Goal: Check status

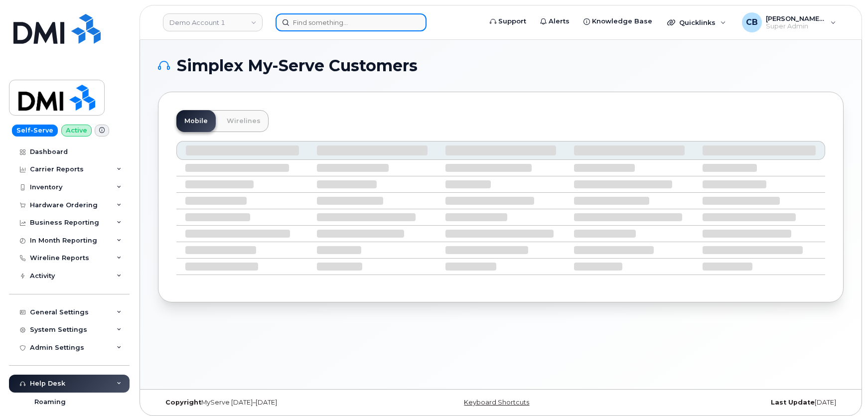
click at [308, 21] on input at bounding box center [351, 22] width 151 height 18
paste input "301149"
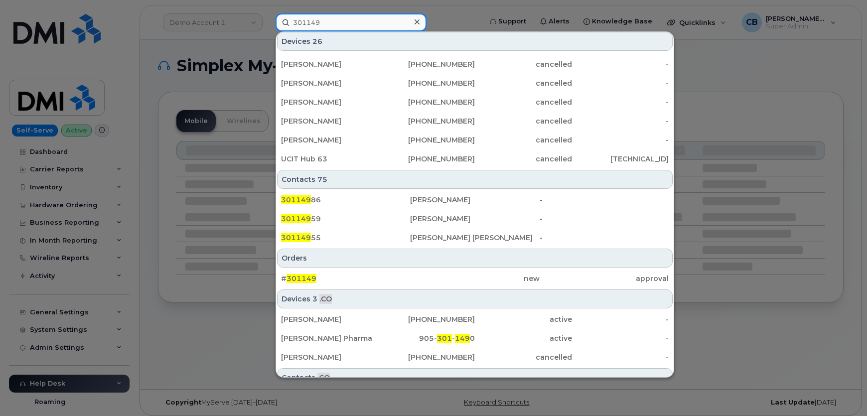
scroll to position [272, 0]
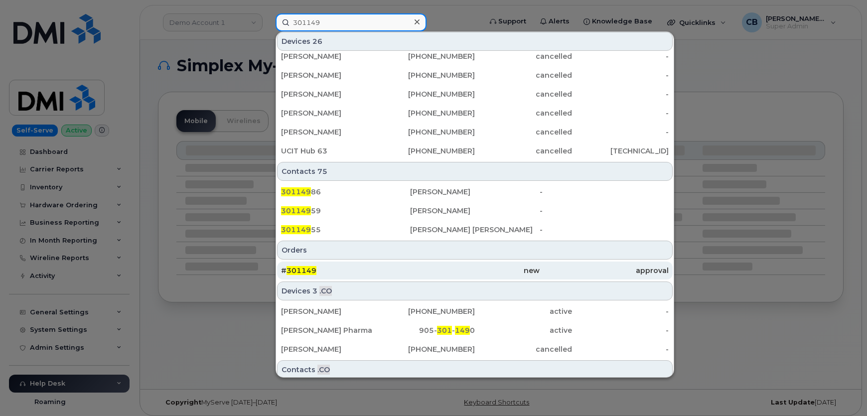
type input "301149"
drag, startPoint x: 301, startPoint y: 271, endPoint x: 306, endPoint y: 277, distance: 7.5
click at [302, 271] on span "301149" at bounding box center [302, 270] width 30 height 9
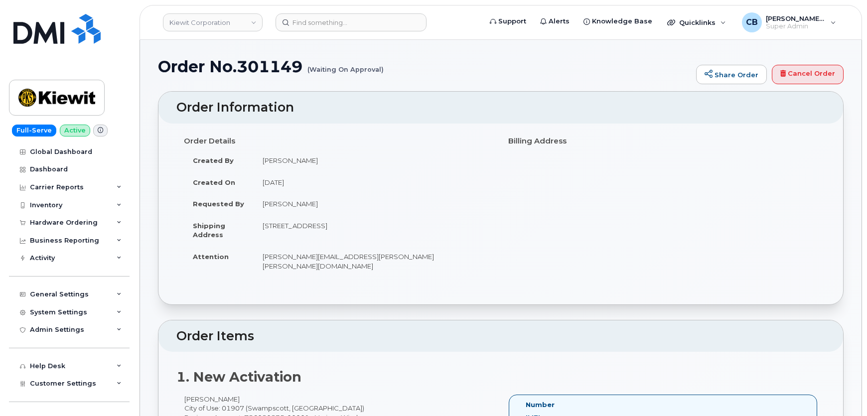
click at [264, 66] on h1 "Order No.301149 (Waiting On Approval)" at bounding box center [424, 66] width 533 height 17
copy h1 "301149"
click at [80, 221] on div "Hardware Ordering" at bounding box center [64, 223] width 68 height 8
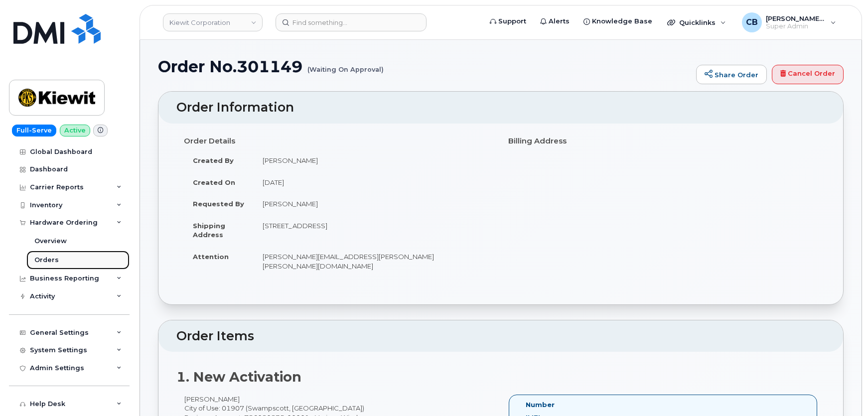
click at [60, 257] on link "Orders" at bounding box center [77, 260] width 103 height 19
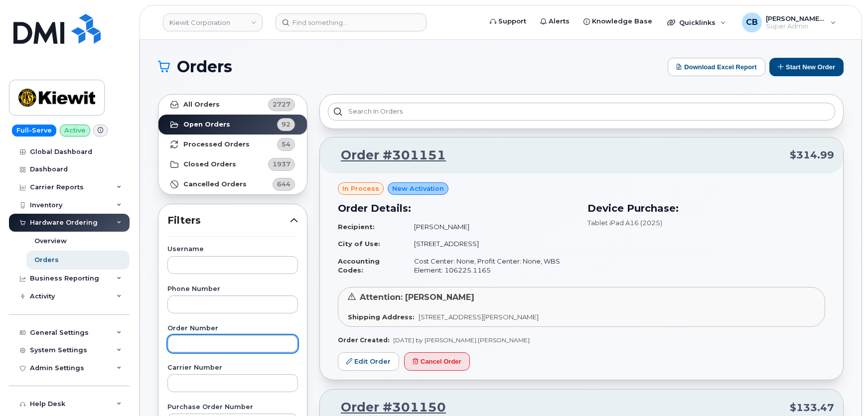
click at [198, 339] on input "text" at bounding box center [232, 344] width 131 height 18
paste input "301149"
type input "301149"
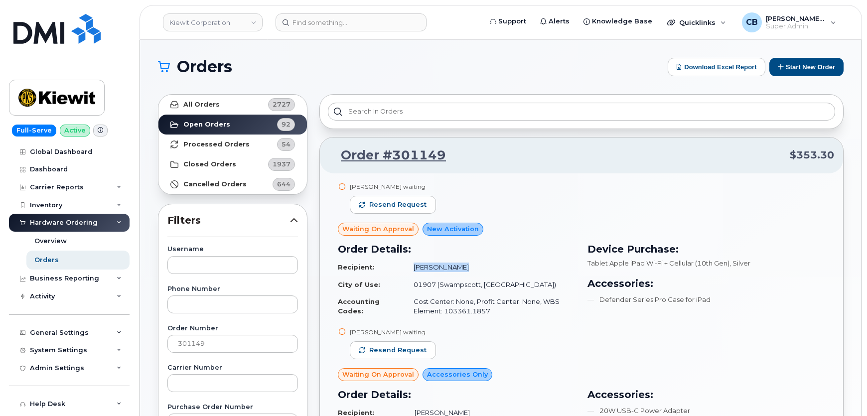
drag, startPoint x: 456, startPoint y: 269, endPoint x: 411, endPoint y: 270, distance: 44.9
click at [411, 270] on td "[PERSON_NAME]" at bounding box center [490, 267] width 171 height 17
copy td "[PERSON_NAME]"
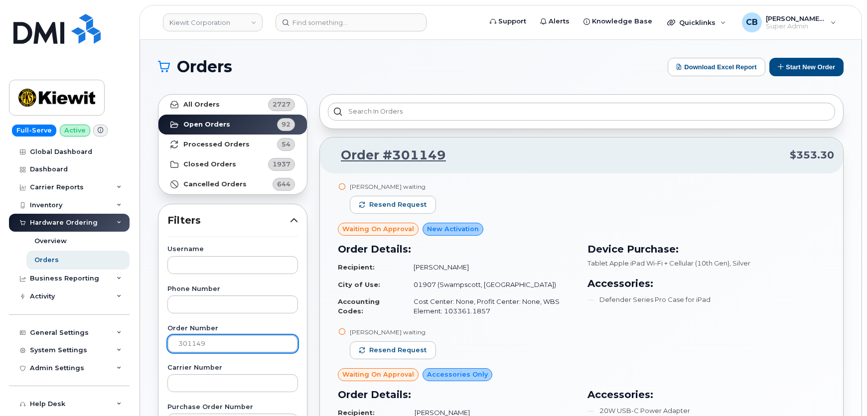
click at [211, 344] on input "301149" at bounding box center [232, 344] width 131 height 18
click at [212, 344] on input "301149" at bounding box center [232, 344] width 131 height 18
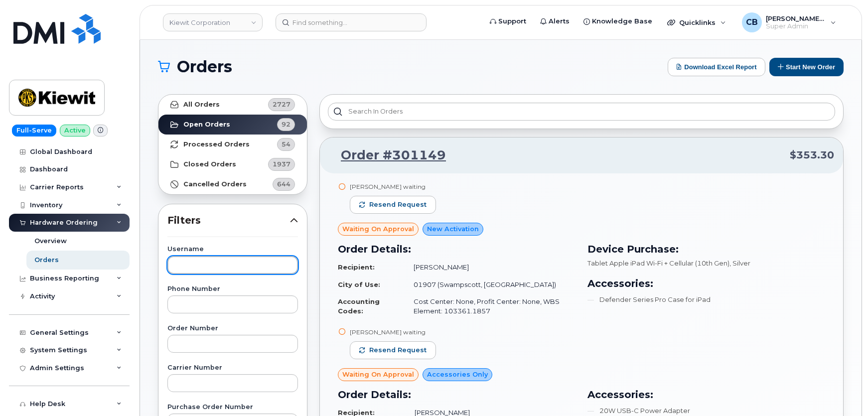
click at [225, 268] on input "text" at bounding box center [232, 265] width 131 height 18
paste input "[PERSON_NAME]"
type input "[PERSON_NAME]"
click at [235, 262] on input "[PERSON_NAME]" at bounding box center [232, 265] width 131 height 18
